Goal: Task Accomplishment & Management: Use online tool/utility

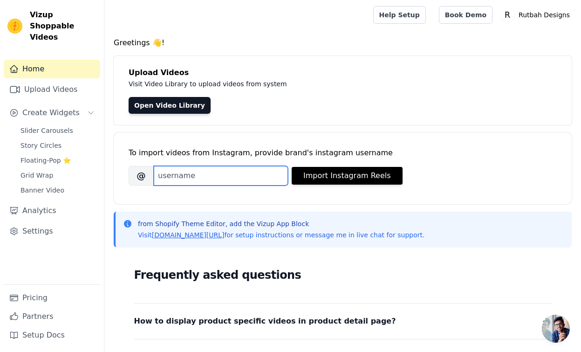
click at [169, 172] on input "Brand's Instagram Username" at bounding box center [221, 176] width 134 height 20
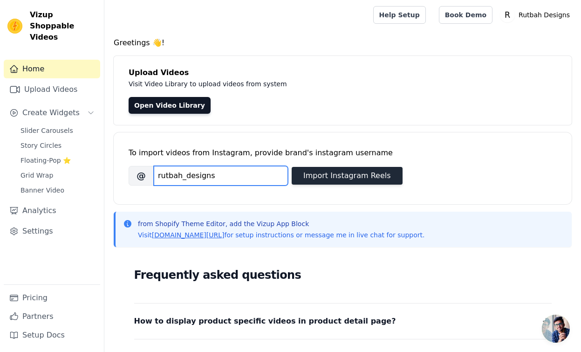
type input "rutbah_designs"
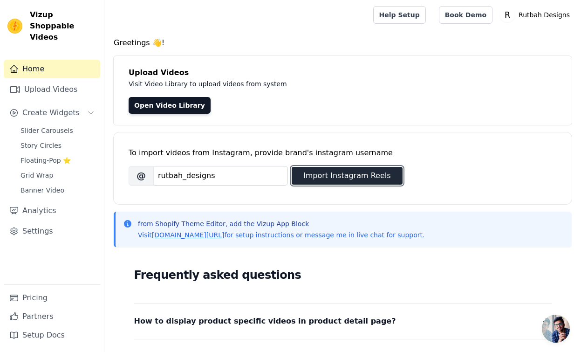
click at [328, 175] on button "Import Instagram Reels" at bounding box center [347, 176] width 111 height 18
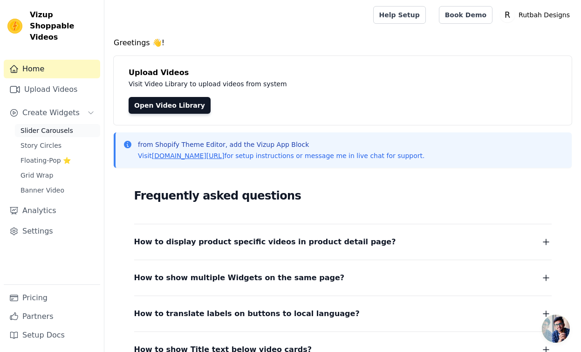
click at [35, 124] on link "Slider Carousels" at bounding box center [57, 130] width 85 height 13
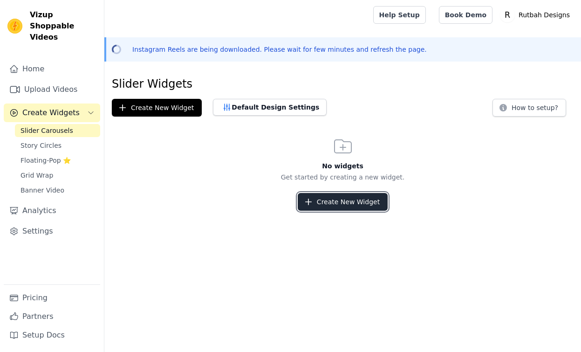
click at [326, 202] on button "Create New Widget" at bounding box center [343, 202] width 90 height 18
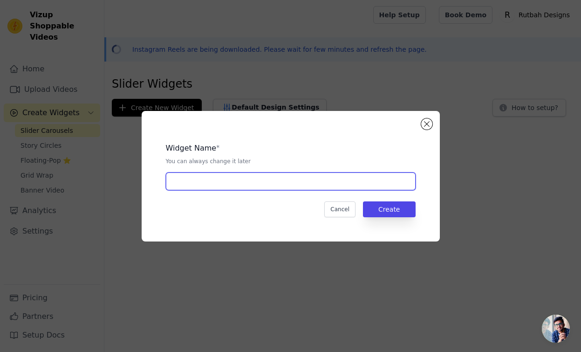
click at [242, 181] on input "text" at bounding box center [291, 181] width 250 height 18
type input "Rutbah signs"
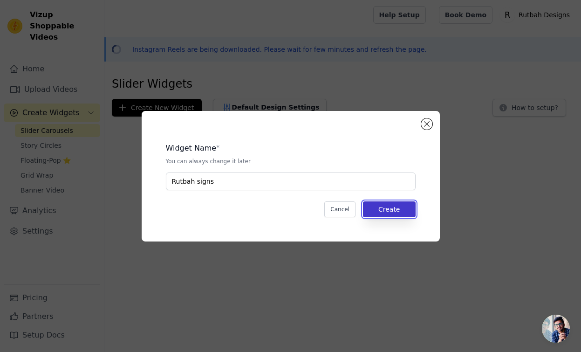
click at [395, 208] on button "Create" at bounding box center [389, 209] width 53 height 16
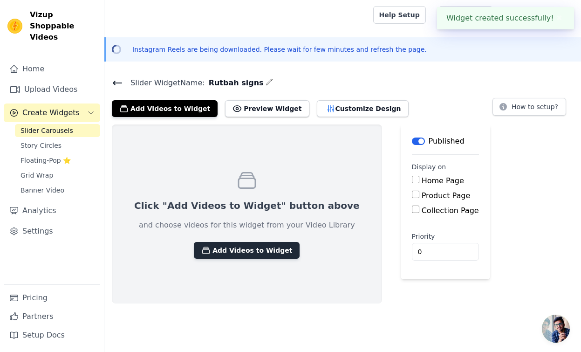
click at [239, 252] on button "Add Videos to Widget" at bounding box center [247, 250] width 106 height 17
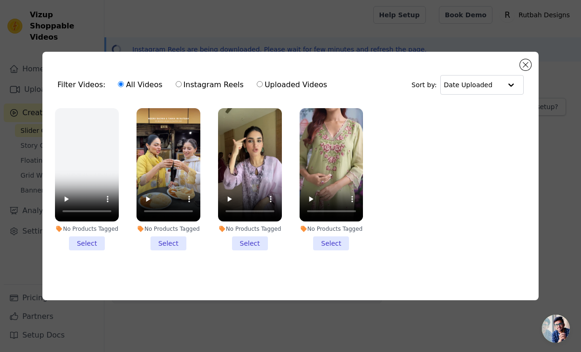
click at [177, 244] on li "No Products Tagged Select" at bounding box center [169, 179] width 64 height 142
click at [0, 0] on input "No Products Tagged Select" at bounding box center [0, 0] width 0 height 0
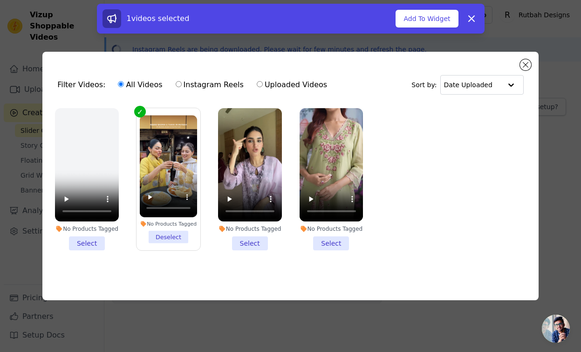
click at [250, 242] on li "No Products Tagged Select" at bounding box center [250, 179] width 64 height 142
click at [0, 0] on input "No Products Tagged Select" at bounding box center [0, 0] width 0 height 0
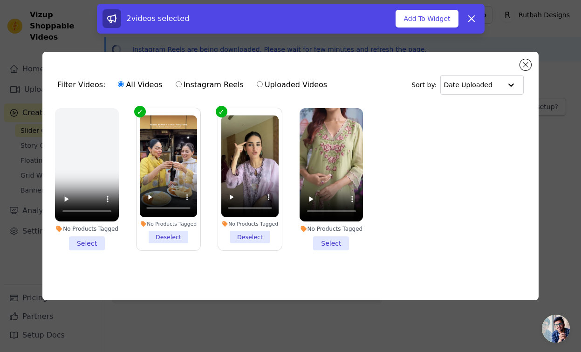
click at [331, 241] on li "No Products Tagged Select" at bounding box center [332, 179] width 64 height 142
click at [0, 0] on input "No Products Tagged Select" at bounding box center [0, 0] width 0 height 0
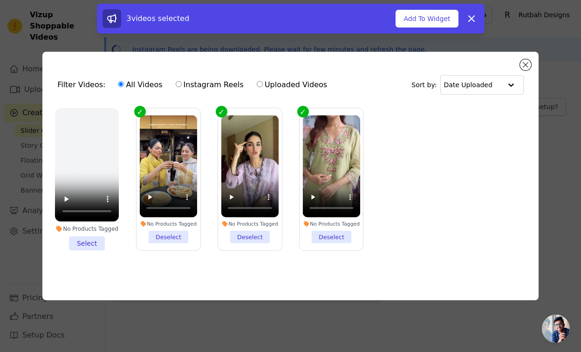
click at [84, 240] on li "No Products Tagged Select" at bounding box center [87, 179] width 64 height 142
click at [0, 0] on input "No Products Tagged Select" at bounding box center [0, 0] width 0 height 0
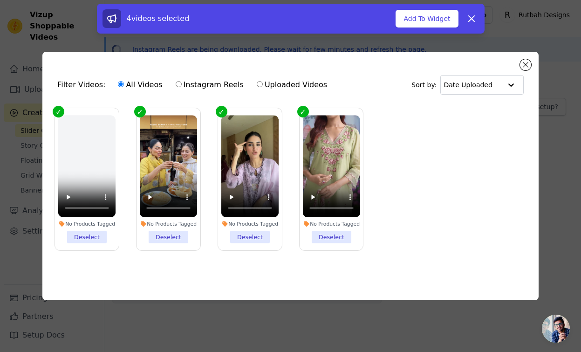
click at [176, 83] on input "Instagram Reels" at bounding box center [179, 84] width 6 height 6
radio input "true"
click at [471, 89] on input "text" at bounding box center [472, 84] width 58 height 19
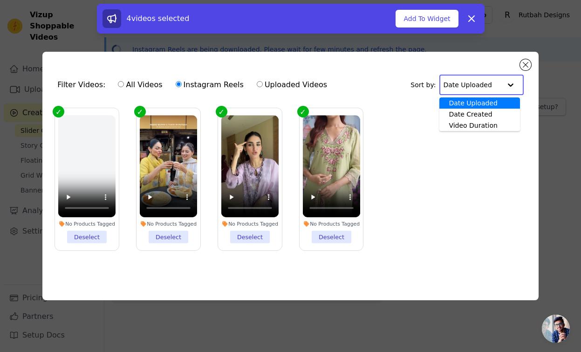
click at [468, 106] on div "Date Uploaded" at bounding box center [479, 102] width 80 height 11
click at [257, 83] on input "Uploaded Videos" at bounding box center [260, 84] width 6 height 6
radio input "true"
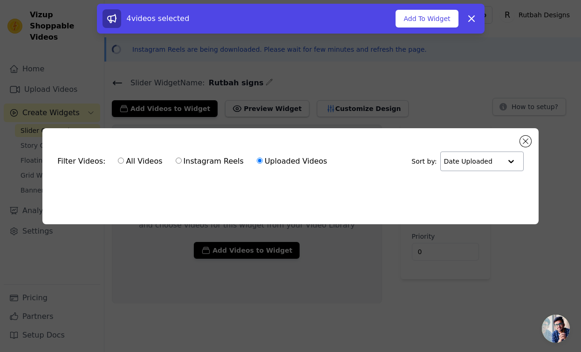
click at [114, 157] on div "All Videos Instagram Reels Uploaded Videos" at bounding box center [222, 160] width 219 height 21
click at [118, 161] on input "All Videos" at bounding box center [121, 160] width 6 height 6
radio input "true"
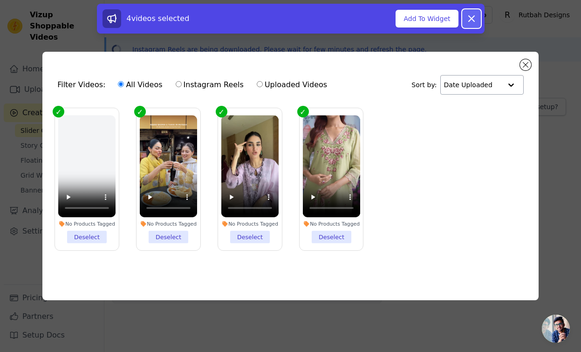
click at [470, 18] on icon at bounding box center [471, 18] width 11 height 11
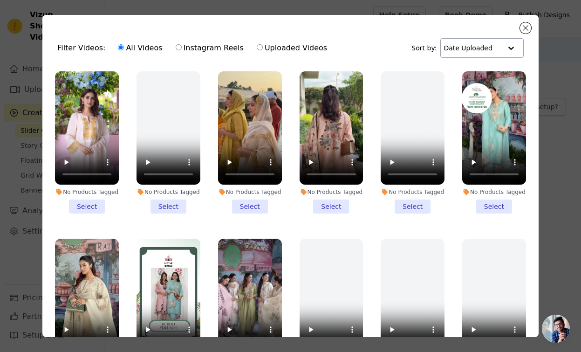
click at [250, 204] on li "No Products Tagged Select" at bounding box center [250, 142] width 64 height 142
click at [0, 0] on input "No Products Tagged Select" at bounding box center [0, 0] width 0 height 0
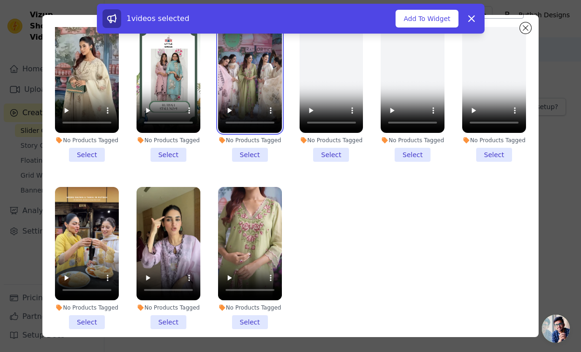
scroll to position [73, 0]
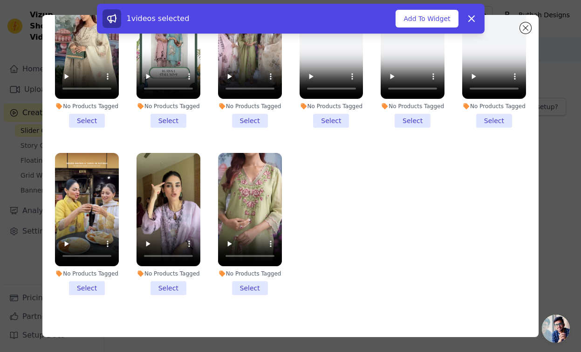
click at [88, 285] on li "No Products Tagged Select" at bounding box center [87, 224] width 64 height 142
click at [0, 0] on input "No Products Tagged Select" at bounding box center [0, 0] width 0 height 0
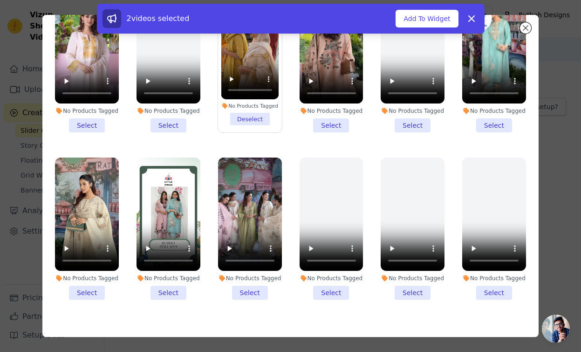
scroll to position [80, 0]
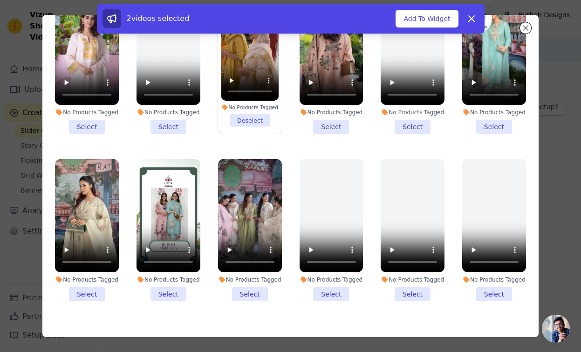
click at [248, 299] on li "No Products Tagged Select" at bounding box center [250, 230] width 64 height 142
click at [0, 0] on input "No Products Tagged Select" at bounding box center [0, 0] width 0 height 0
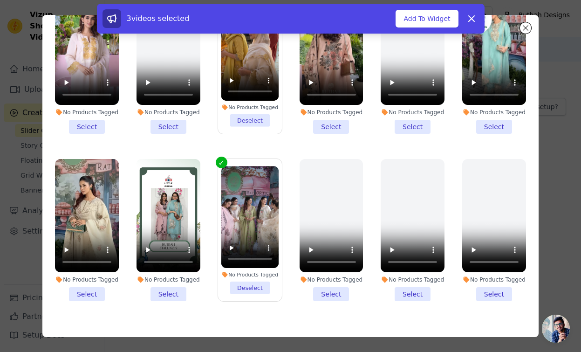
click at [87, 294] on li "No Products Tagged Select" at bounding box center [87, 230] width 64 height 142
click at [0, 0] on input "No Products Tagged Select" at bounding box center [0, 0] width 0 height 0
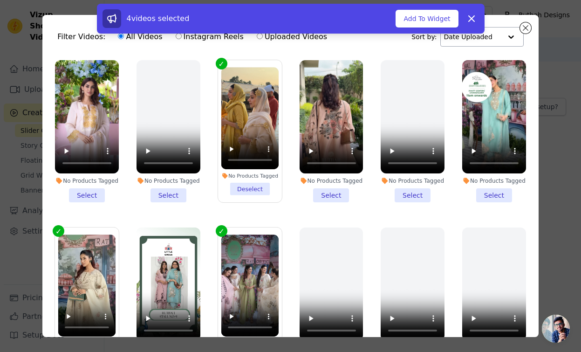
scroll to position [0, 0]
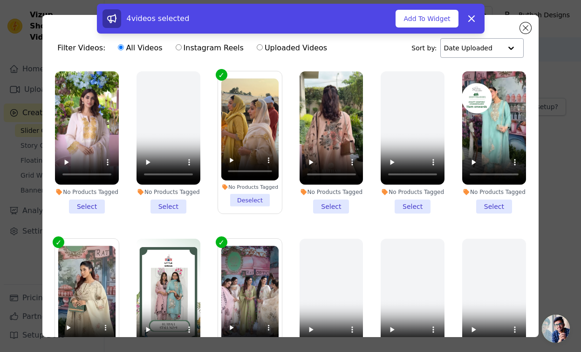
click at [337, 205] on li "No Products Tagged Select" at bounding box center [332, 142] width 64 height 142
click at [0, 0] on input "No Products Tagged Select" at bounding box center [0, 0] width 0 height 0
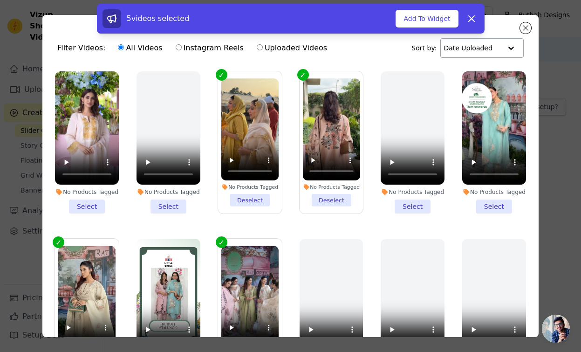
click at [496, 201] on li "No Products Tagged Select" at bounding box center [494, 142] width 64 height 142
click at [0, 0] on input "No Products Tagged Select" at bounding box center [0, 0] width 0 height 0
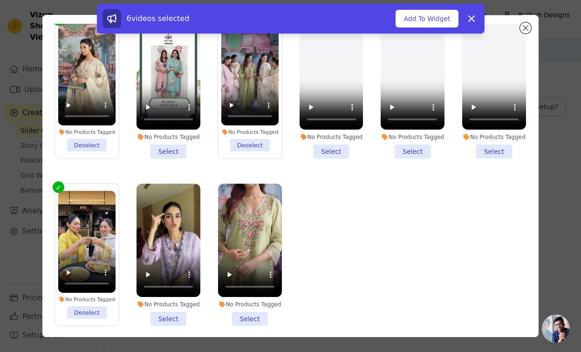
scroll to position [81, 0]
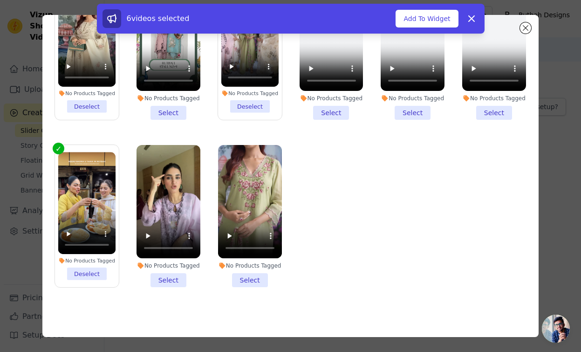
click at [170, 280] on li "No Products Tagged Select" at bounding box center [169, 216] width 64 height 142
click at [0, 0] on input "No Products Tagged Select" at bounding box center [0, 0] width 0 height 0
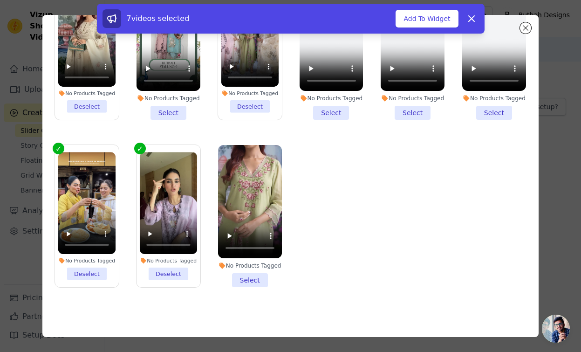
click at [250, 274] on li "No Products Tagged Select" at bounding box center [250, 216] width 64 height 142
click at [0, 0] on input "No Products Tagged Select" at bounding box center [0, 0] width 0 height 0
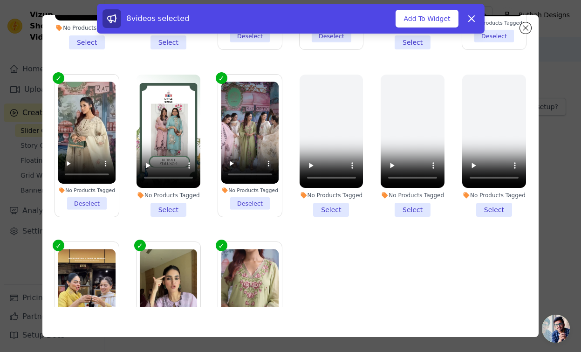
scroll to position [58, 0]
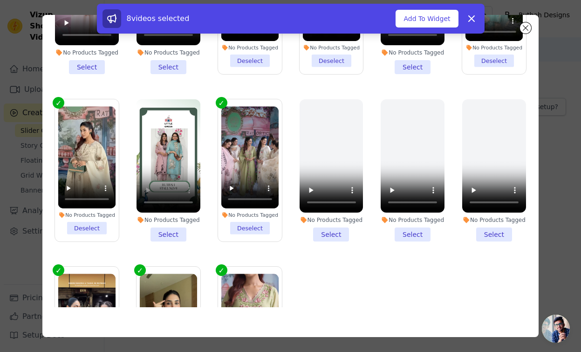
click at [164, 233] on li "No Products Tagged Select" at bounding box center [169, 170] width 64 height 142
click at [0, 0] on input "No Products Tagged Select" at bounding box center [0, 0] width 0 height 0
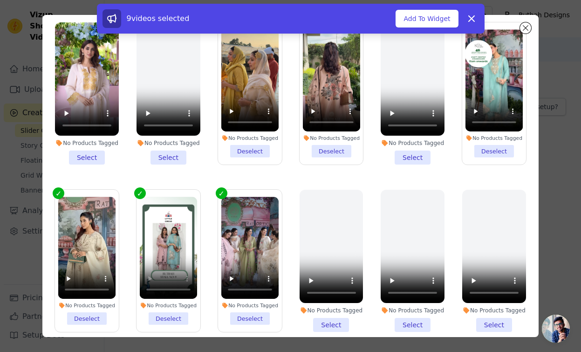
scroll to position [0, 0]
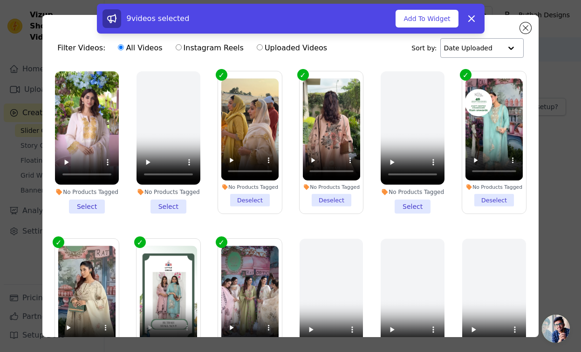
click at [83, 204] on li "No Products Tagged Select" at bounding box center [87, 142] width 64 height 142
click at [0, 0] on input "No Products Tagged Select" at bounding box center [0, 0] width 0 height 0
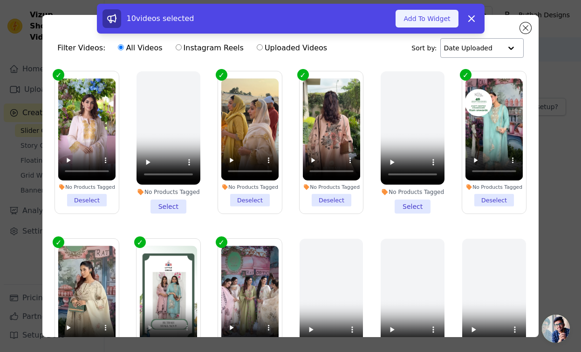
click at [426, 16] on button "Add To Widget" at bounding box center [427, 19] width 62 height 18
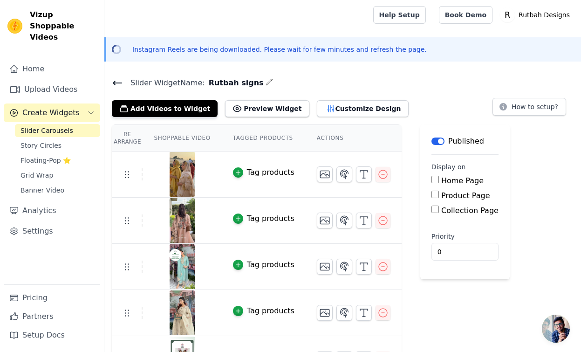
click at [435, 180] on input "Home Page" at bounding box center [434, 179] width 7 height 7
checkbox input "true"
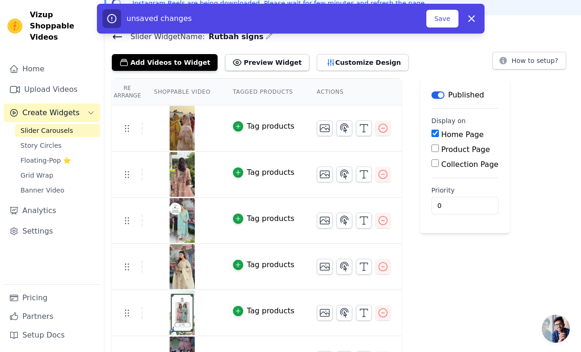
scroll to position [49, 0]
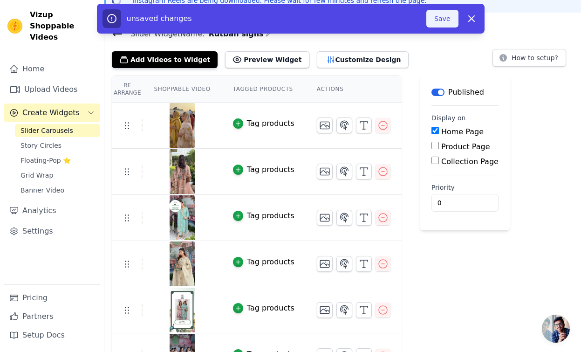
click at [444, 20] on button "Save" at bounding box center [442, 19] width 32 height 18
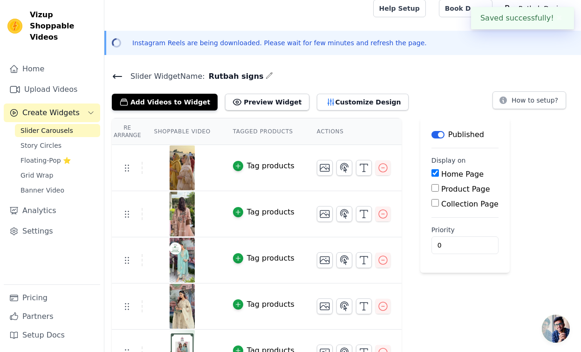
scroll to position [0, 0]
